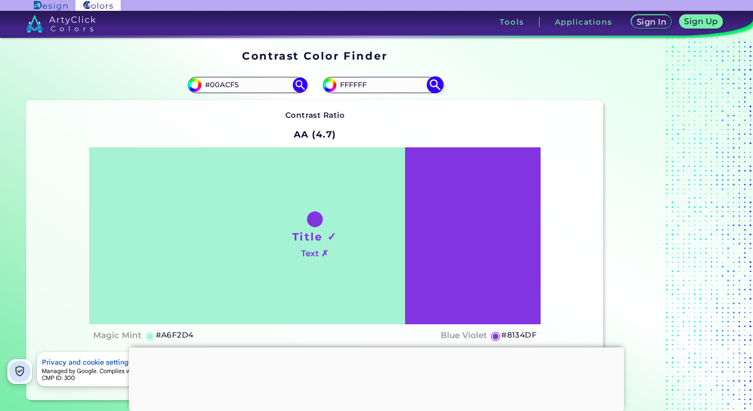
click at [340, 87] on input "FFFFFF" at bounding box center [382, 84] width 92 height 13
click at [368, 105] on div "Contrast Ratio AA (4.7) Title ✓ Text ✗ Magic Mint ◉ #A6F2D4 Blue Violet ◉ #8134…" at bounding box center [315, 250] width 576 height 300
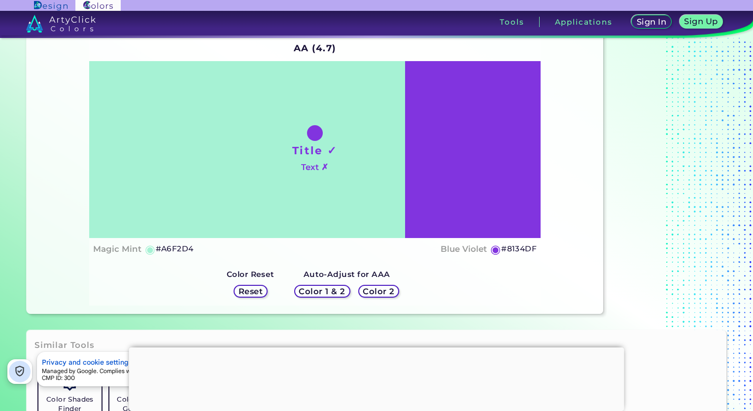
scroll to position [87, 0]
click at [376, 347] on div at bounding box center [376, 347] width 495 height 0
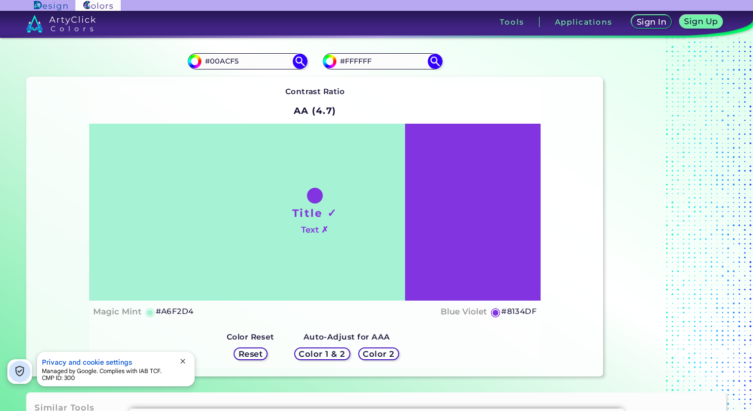
scroll to position [0, 0]
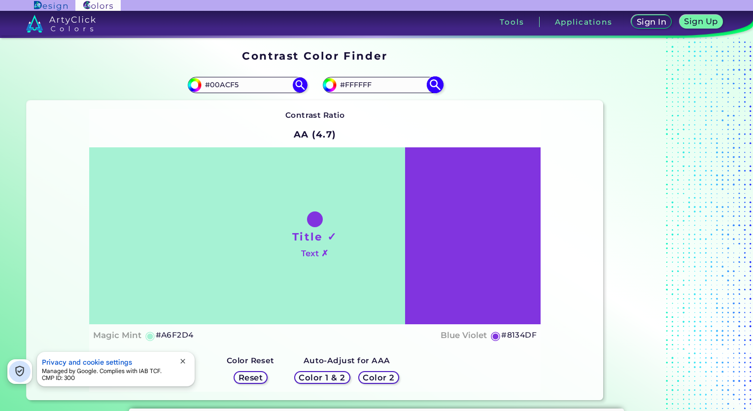
click at [380, 88] on input "#FFFFFF" at bounding box center [382, 84] width 92 height 13
type input "#FFFFFB"
type input "#fffffb"
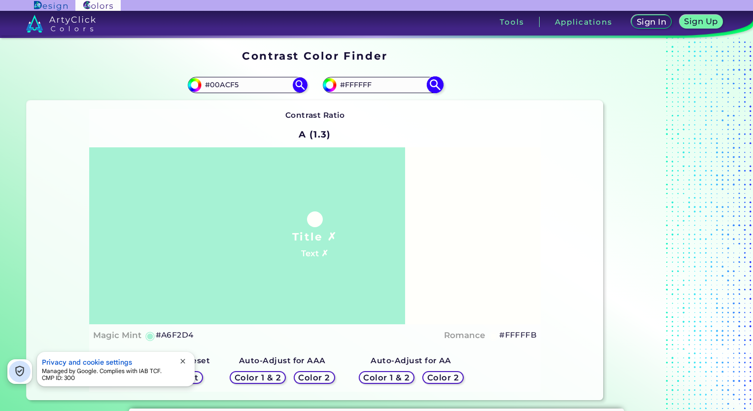
type input "#FFFFFF"
type input "#ffffff"
click at [221, 82] on input "#00ACF5" at bounding box center [247, 84] width 92 height 13
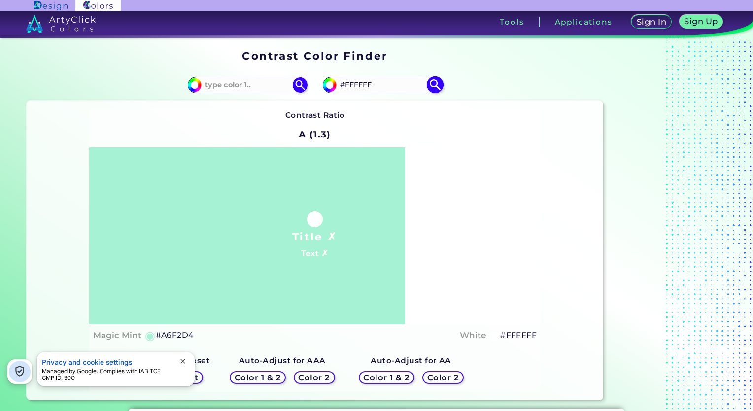
click at [356, 84] on input "#FFFFFF" at bounding box center [382, 84] width 92 height 13
type input "#FFFFFF"
click at [352, 86] on input at bounding box center [382, 84] width 92 height 13
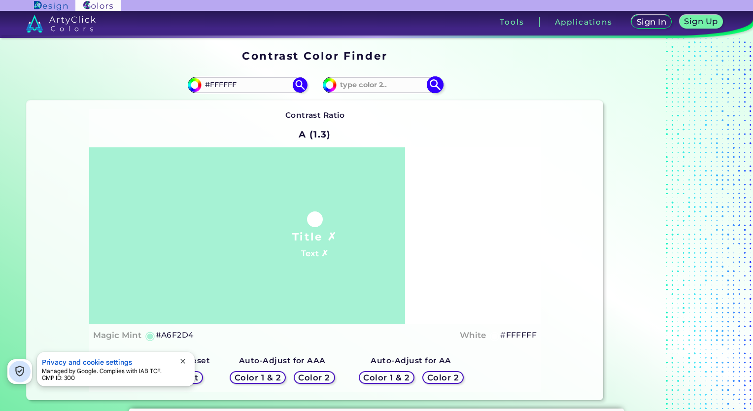
paste input "#00ACF5"
type input "#00ACF5"
type input "#00acf5"
